Goal: Task Accomplishment & Management: Manage account settings

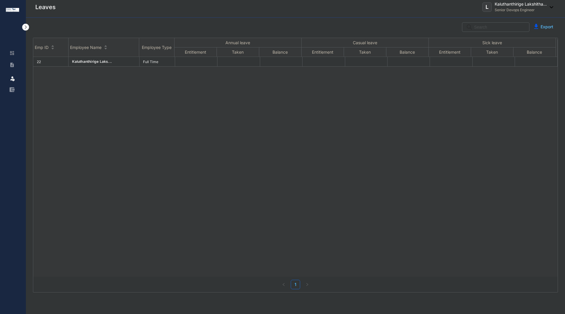
click at [14, 53] on img at bounding box center [11, 52] width 5 height 5
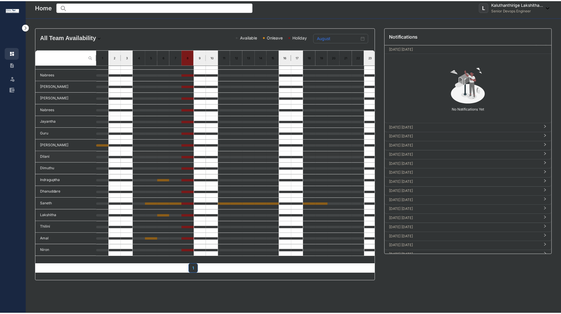
scroll to position [12, 0]
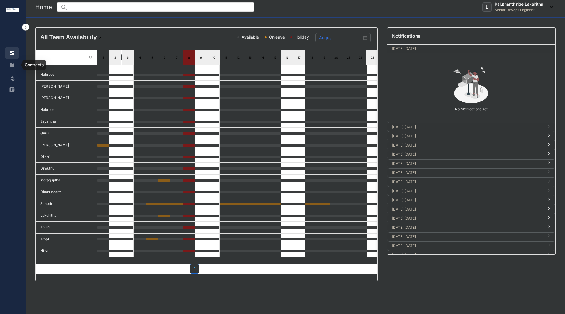
click at [11, 67] on img at bounding box center [11, 64] width 5 height 5
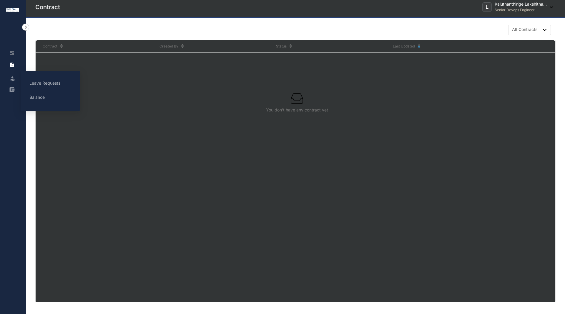
click at [12, 79] on img at bounding box center [12, 78] width 6 height 6
click at [49, 85] on link "Leave Requests" at bounding box center [44, 82] width 31 height 5
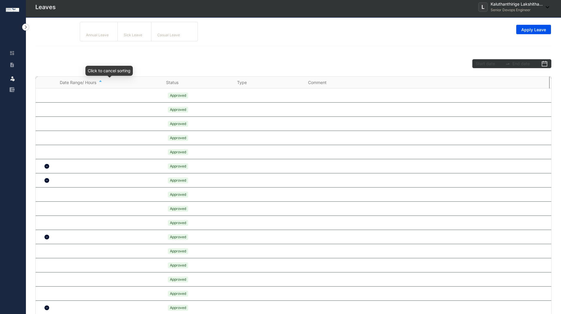
click at [100, 80] on div "Date Range/ Hours" at bounding box center [110, 82] width 100 height 6
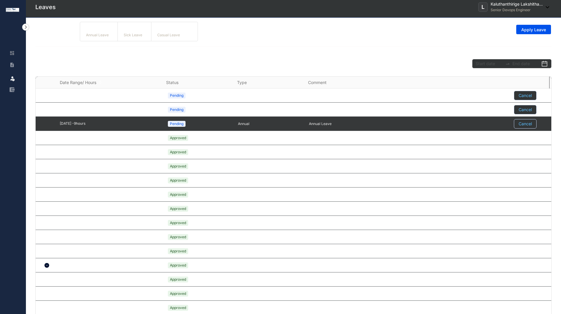
click at [518, 124] on p "Cancel" at bounding box center [524, 123] width 13 height 9
click at [514, 125] on input "Cancel" at bounding box center [514, 125] width 0 height 0
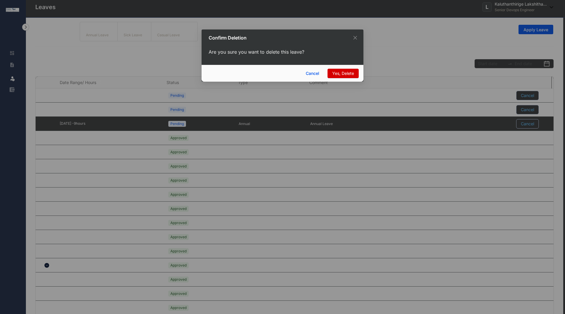
click at [352, 75] on span "Yes, Delete" at bounding box center [343, 73] width 22 height 6
